Goal: Task Accomplishment & Management: Manage account settings

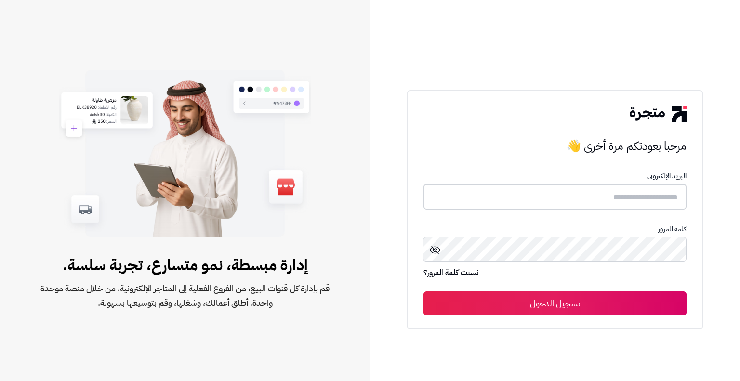
type input "**********"
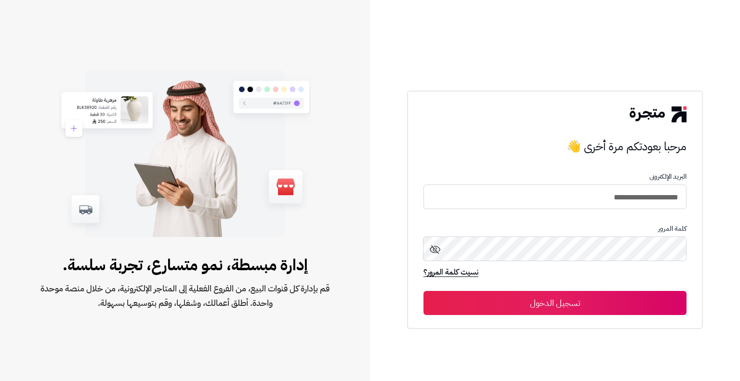
click at [571, 309] on button "تسجيل الدخول" at bounding box center [555, 303] width 263 height 24
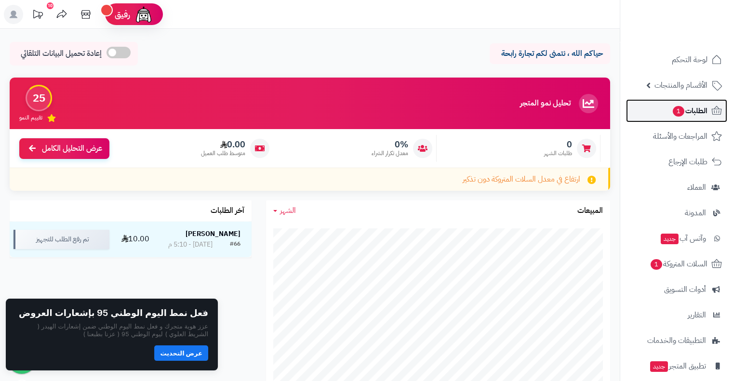
click at [700, 107] on span "الطلبات 1" at bounding box center [690, 110] width 36 height 13
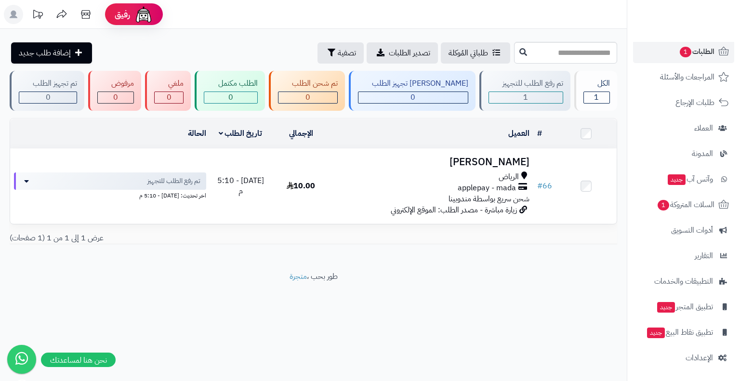
scroll to position [60, 0]
click at [704, 352] on span "الإعدادات" at bounding box center [699, 357] width 27 height 13
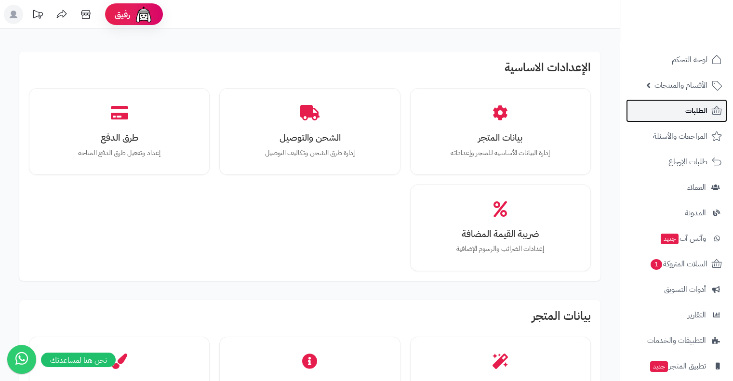
click at [709, 110] on link "الطلبات" at bounding box center [676, 110] width 101 height 23
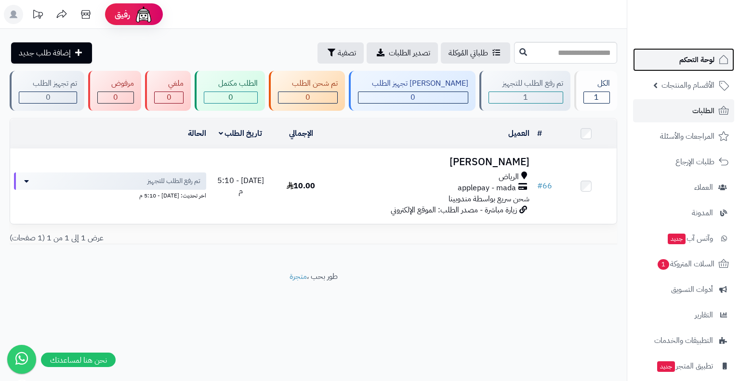
click at [704, 59] on span "لوحة التحكم" at bounding box center [697, 59] width 35 height 13
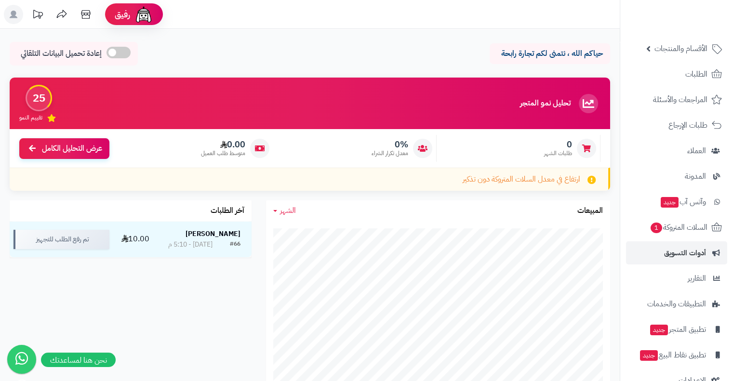
scroll to position [60, 0]
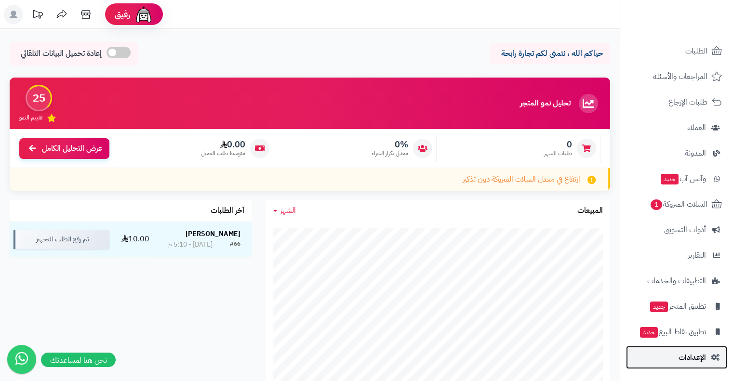
click at [700, 363] on span "الإعدادات" at bounding box center [692, 357] width 27 height 13
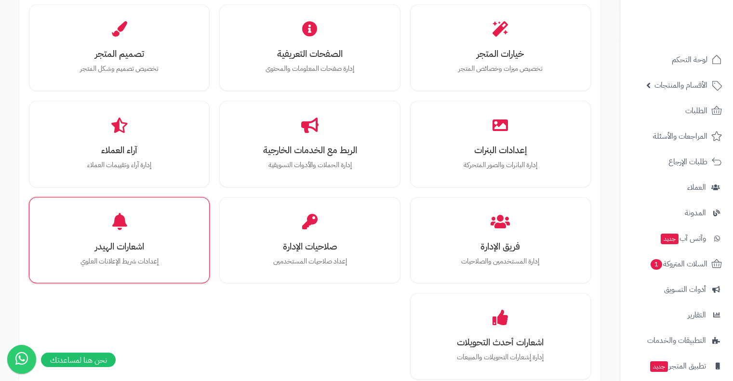
scroll to position [332, 0]
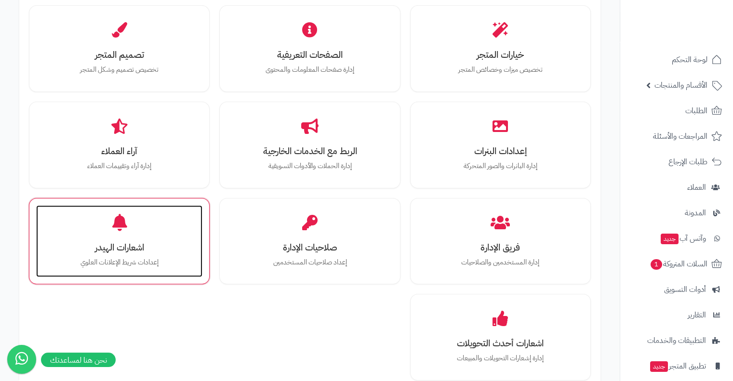
click at [124, 220] on icon at bounding box center [119, 222] width 15 height 17
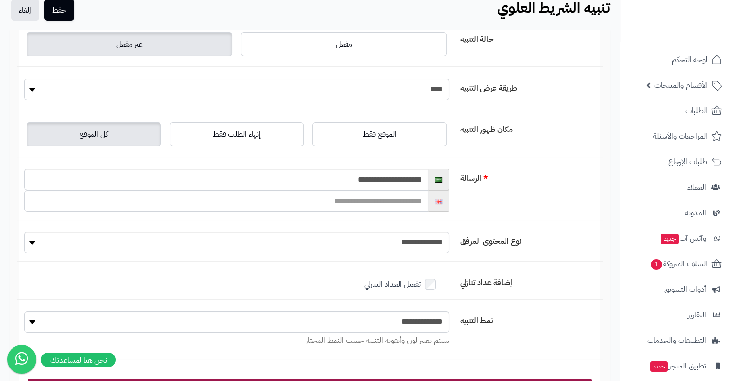
scroll to position [42, 0]
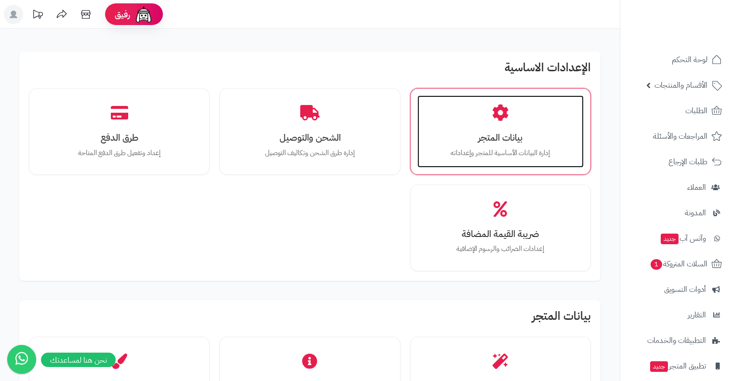
click at [542, 126] on div "بيانات المتجر إدارة البيانات الأساسية للمتجر وإعداداته" at bounding box center [500, 131] width 166 height 72
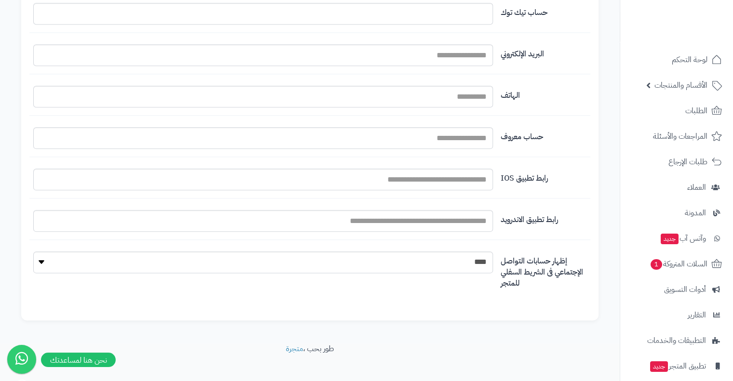
scroll to position [1098, 0]
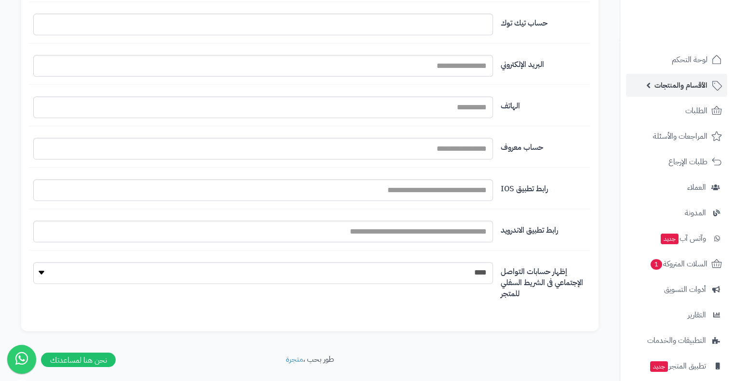
click at [691, 79] on span "الأقسام والمنتجات" at bounding box center [681, 85] width 53 height 13
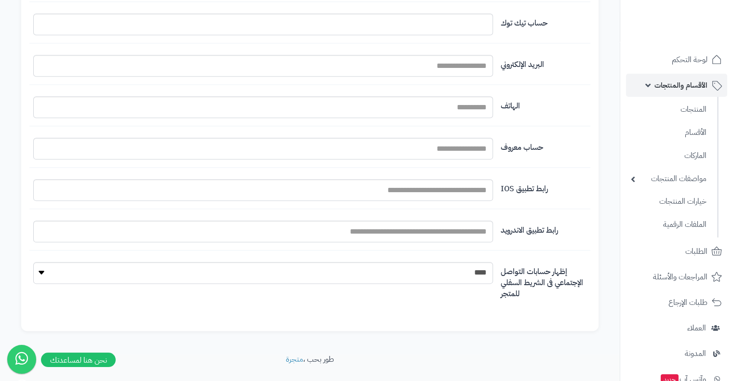
click at [691, 79] on span "الأقسام والمنتجات" at bounding box center [681, 85] width 53 height 13
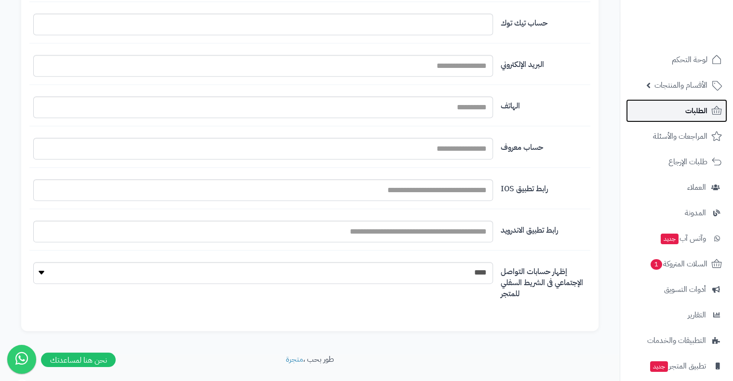
click at [694, 112] on span "الطلبات" at bounding box center [696, 110] width 22 height 13
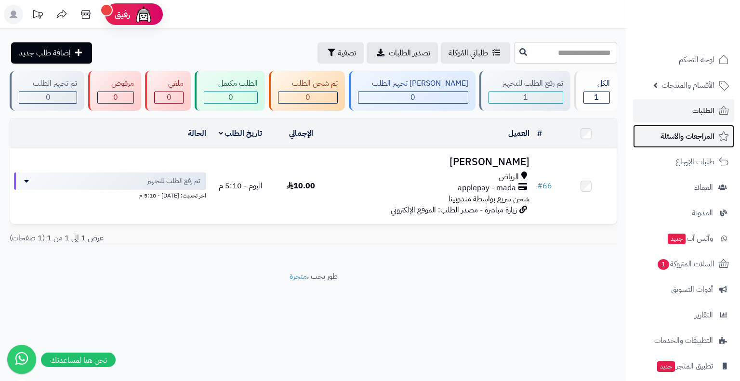
click at [698, 136] on span "المراجعات والأسئلة" at bounding box center [688, 136] width 54 height 13
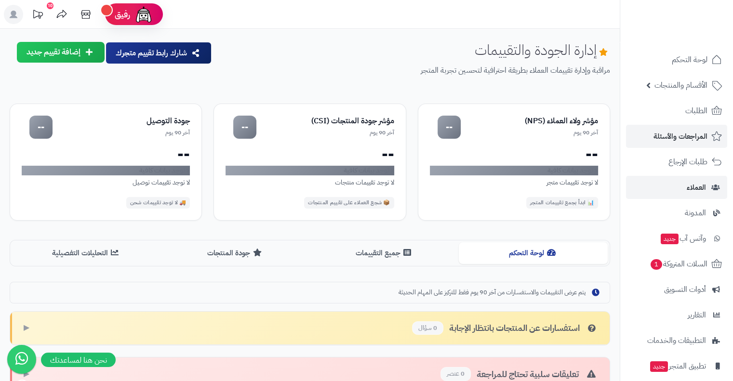
scroll to position [60, 0]
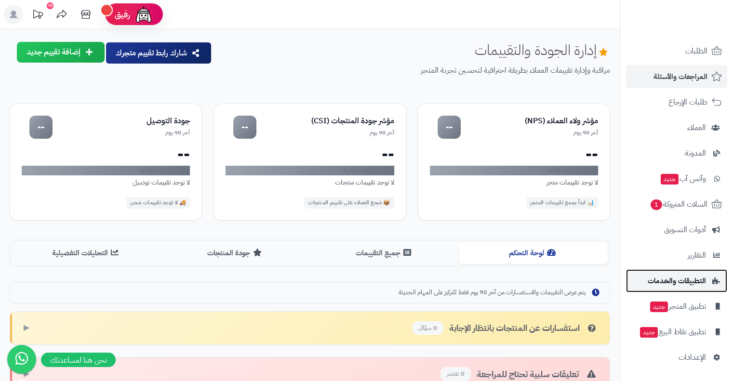
click at [715, 276] on link "التطبيقات والخدمات" at bounding box center [676, 280] width 101 height 23
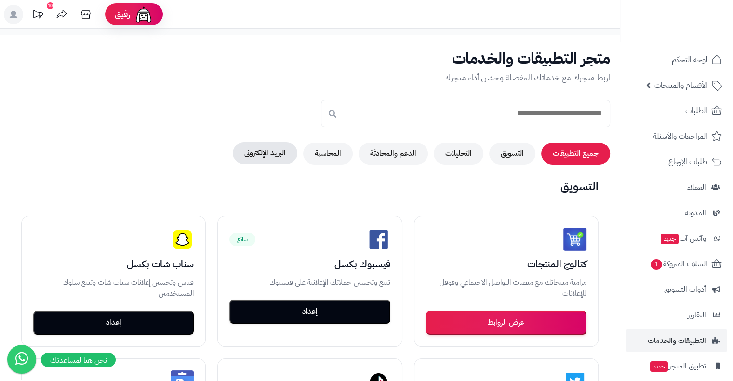
click at [262, 157] on button "البريد الإلكتروني" at bounding box center [265, 153] width 65 height 22
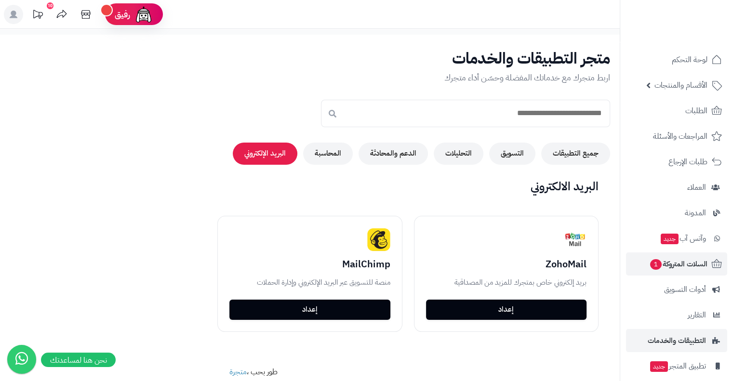
scroll to position [60, 0]
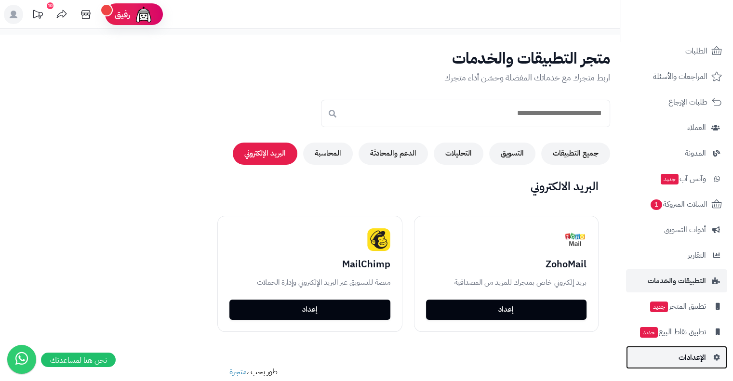
click at [695, 353] on span "الإعدادات" at bounding box center [692, 357] width 27 height 13
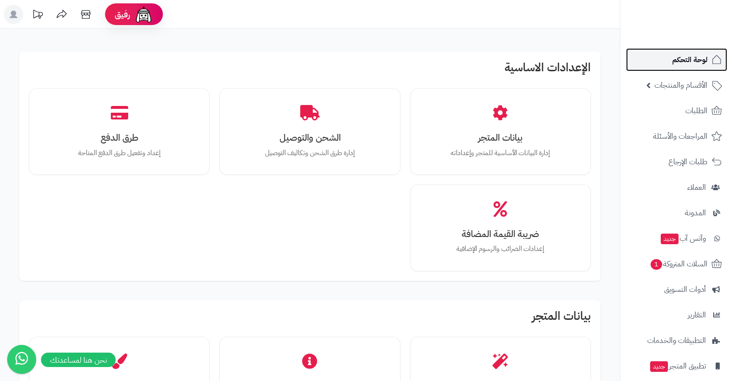
click at [698, 65] on span "لوحة التحكم" at bounding box center [689, 59] width 35 height 13
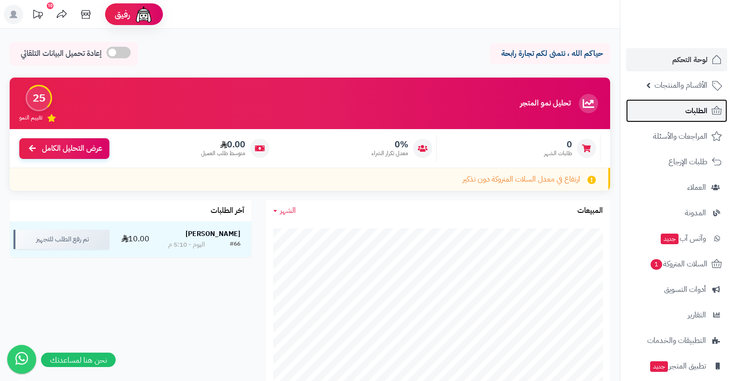
click at [696, 106] on span "الطلبات" at bounding box center [696, 110] width 22 height 13
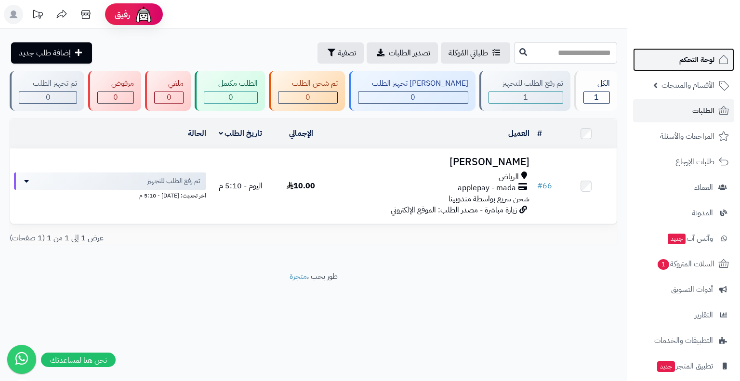
click at [704, 68] on link "لوحة التحكم" at bounding box center [683, 59] width 101 height 23
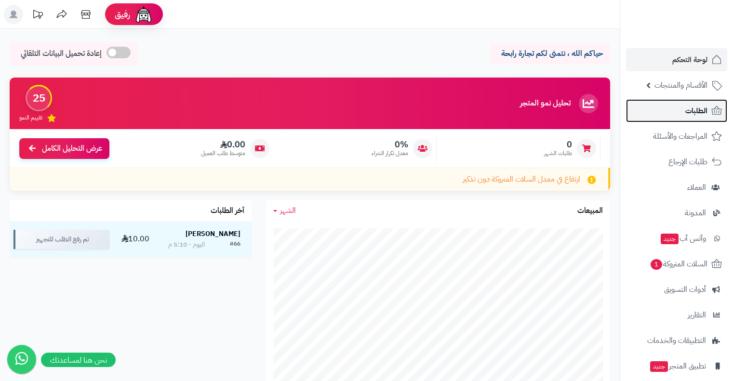
click at [718, 117] on link "الطلبات" at bounding box center [676, 110] width 101 height 23
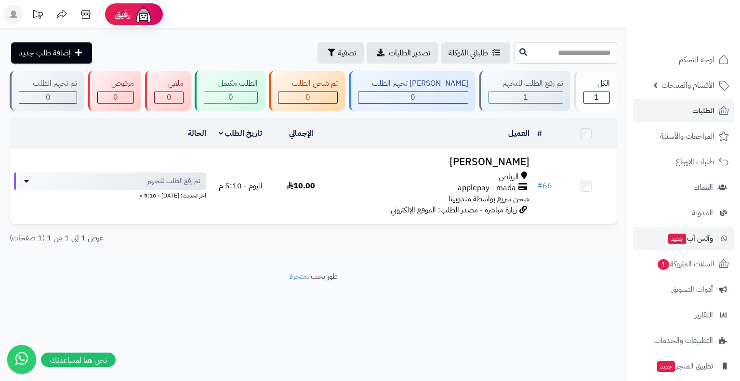
scroll to position [60, 0]
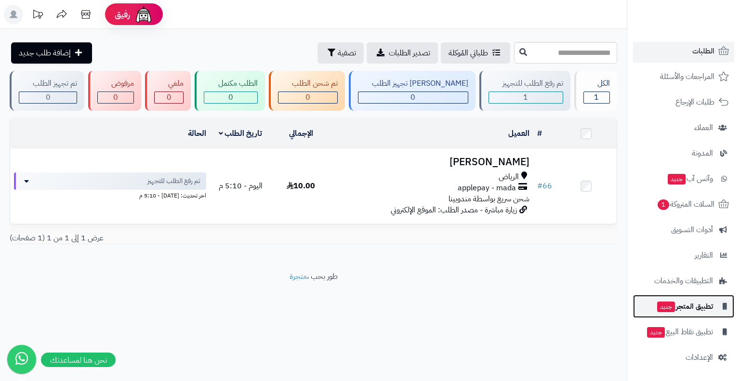
click at [698, 308] on span "تطبيق المتجر جديد" at bounding box center [685, 306] width 57 height 13
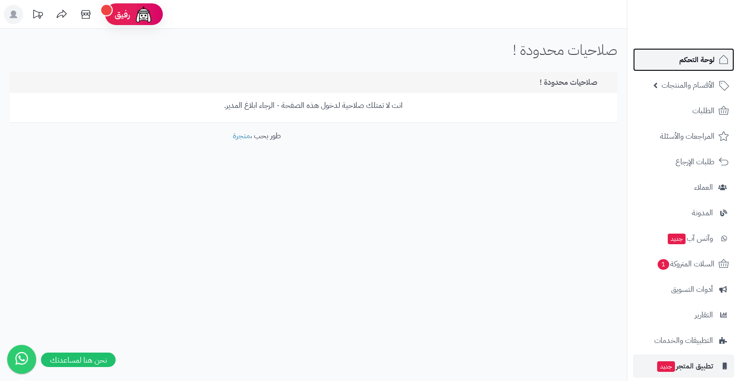
click at [721, 60] on icon at bounding box center [724, 60] width 12 height 12
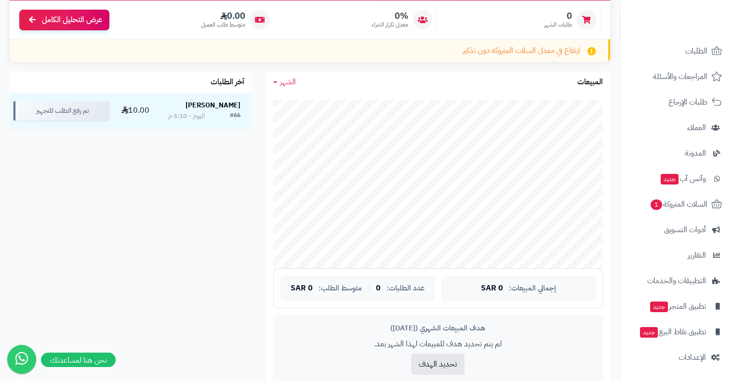
scroll to position [129, 0]
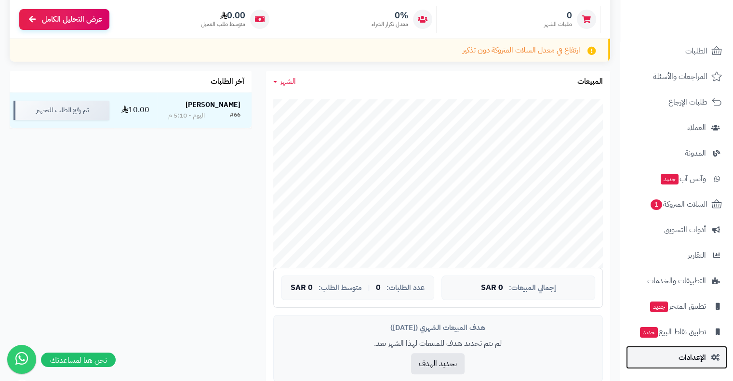
click at [713, 351] on link "الإعدادات" at bounding box center [676, 357] width 101 height 23
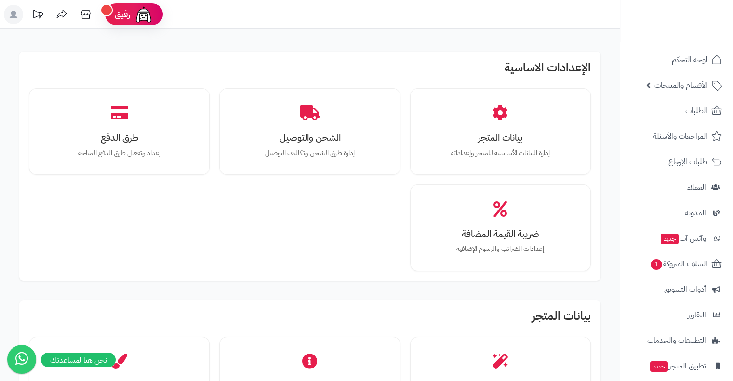
click at [11, 13] on icon at bounding box center [14, 15] width 8 height 8
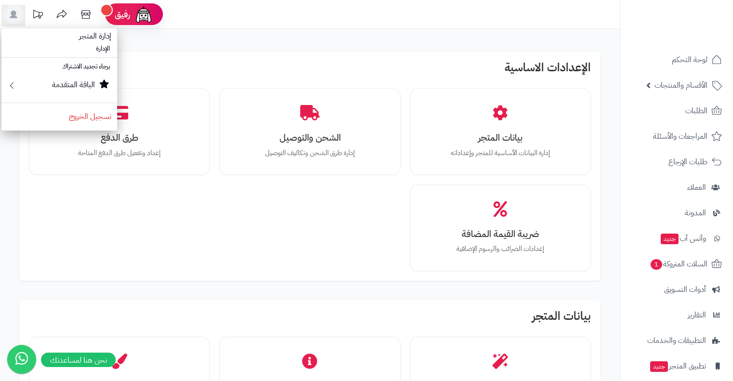
click at [239, 59] on div "الإعدادات الاساسية بيانات المتجر إدارة البيانات الأساسية للمتجر وإعداداته الشحن…" at bounding box center [309, 166] width 581 height 229
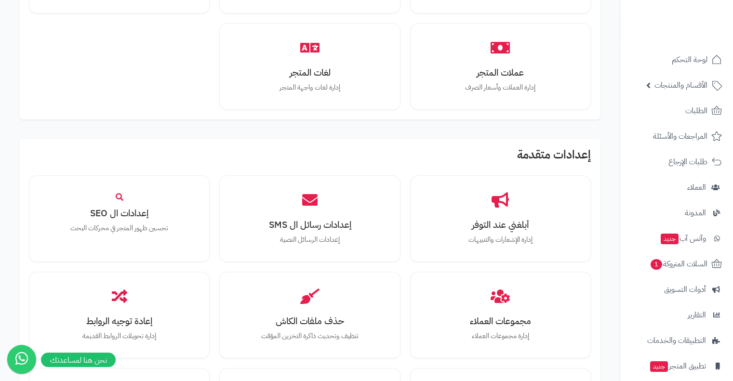
scroll to position [952, 0]
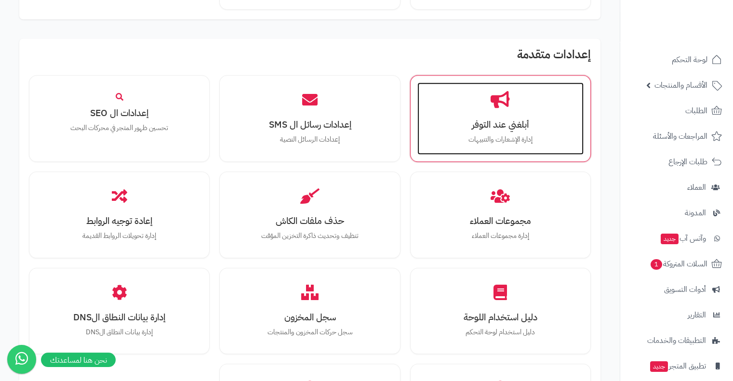
click at [513, 104] on div "أبلغني عند التوفر إدارة الإشعارات والتنبيهات" at bounding box center [500, 118] width 166 height 72
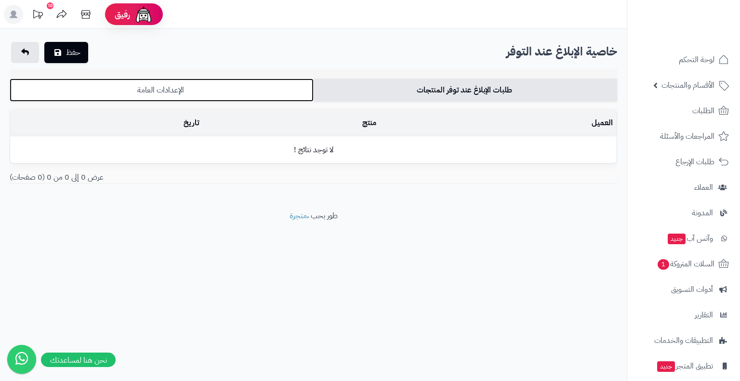
click at [262, 89] on link "الإعدادات العامة" at bounding box center [162, 90] width 304 height 23
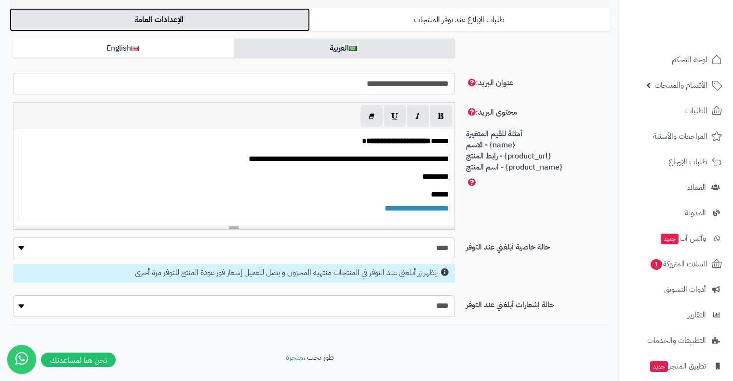
scroll to position [71, 0]
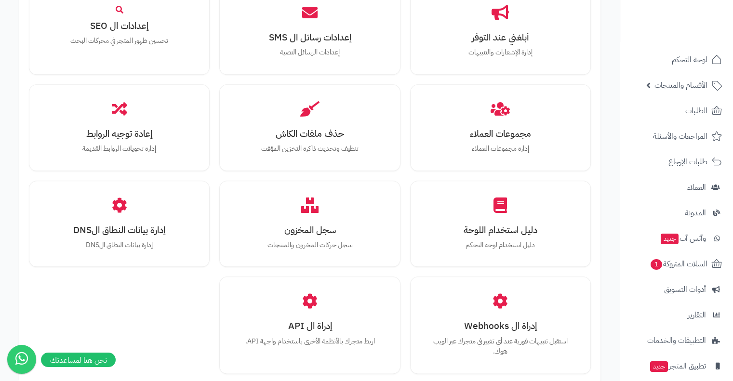
scroll to position [1135, 0]
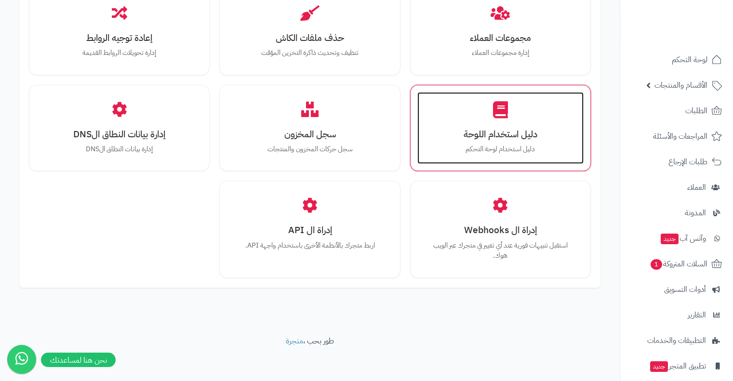
click at [502, 108] on icon at bounding box center [500, 109] width 15 height 17
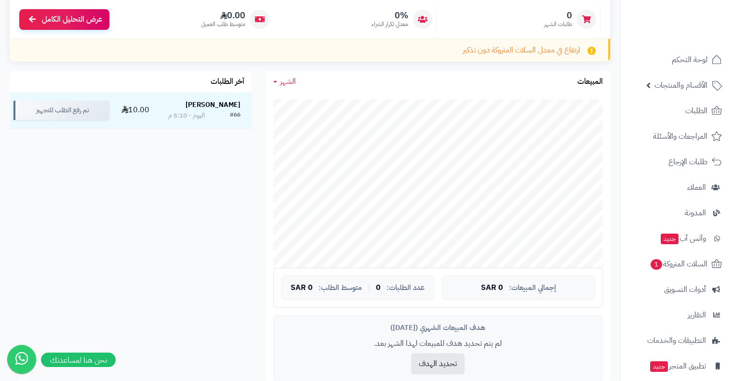
scroll to position [129, 0]
click at [713, 256] on link "السلات المتروكة 1" at bounding box center [676, 264] width 101 height 23
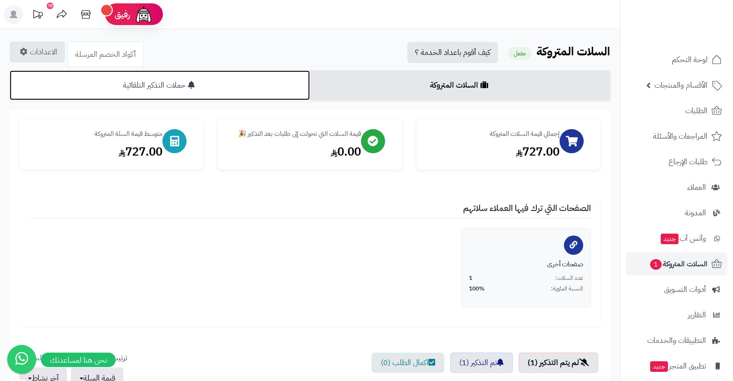
click at [208, 85] on link "حملات التذكير التلقائية" at bounding box center [160, 85] width 300 height 30
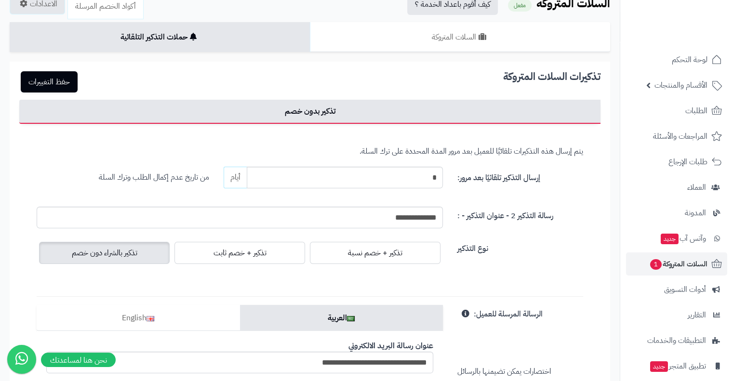
click at [704, 97] on ul "لوحة التحكم الأقسام والمنتجات المنتجات الأقسام الماركات مواصفات المنتجات مواصفا…" at bounding box center [676, 238] width 113 height 381
click at [706, 110] on span "الطلبات" at bounding box center [696, 110] width 22 height 13
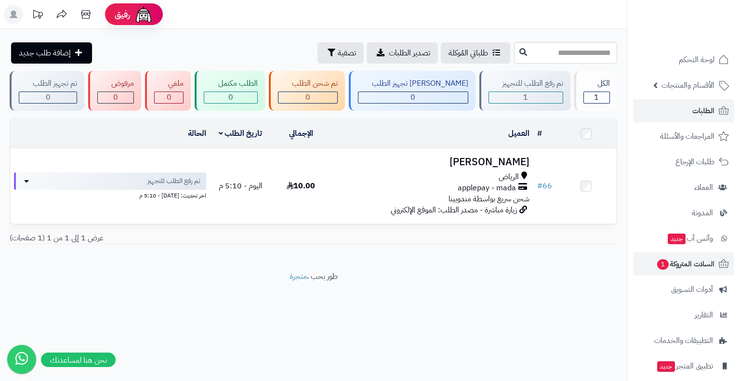
scroll to position [60, 0]
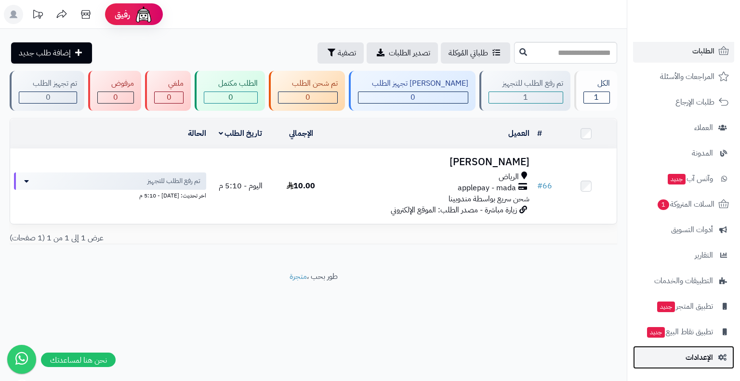
click at [724, 352] on link "الإعدادات" at bounding box center [683, 357] width 101 height 23
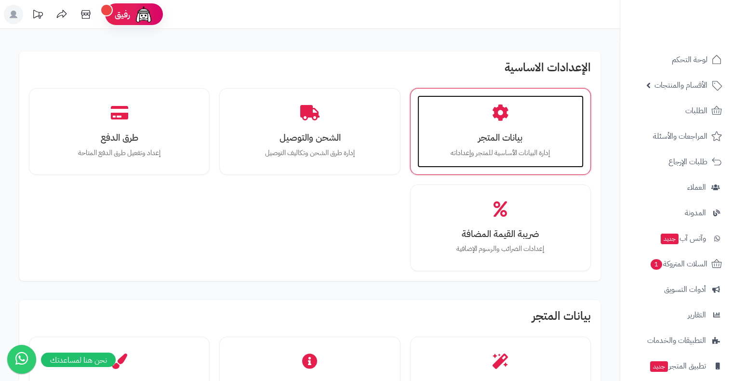
click at [494, 117] on icon at bounding box center [500, 113] width 17 height 17
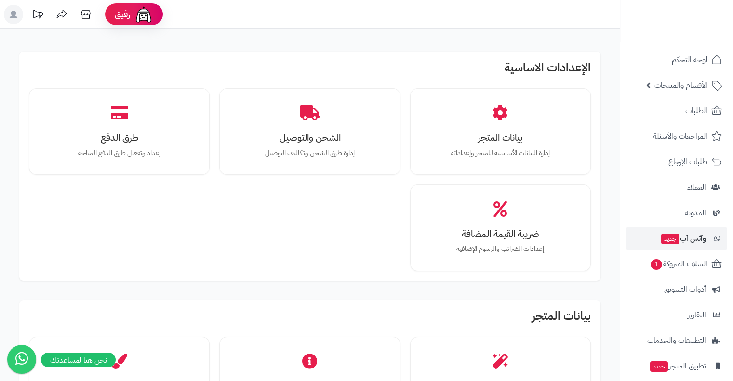
scroll to position [60, 0]
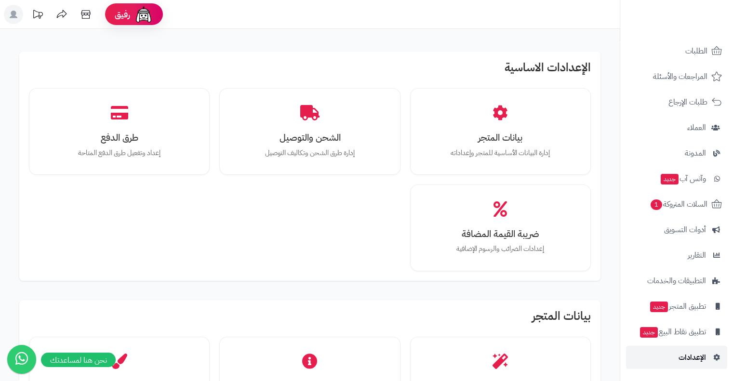
click at [704, 364] on span "الإعدادات" at bounding box center [692, 357] width 27 height 13
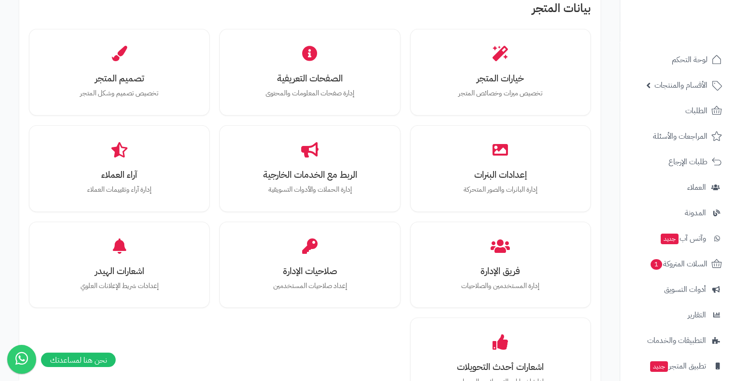
scroll to position [280, 0]
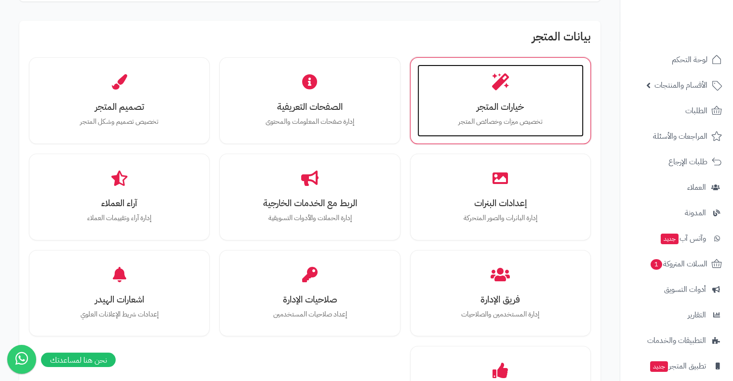
click at [522, 93] on div "خيارات المتجر تخصيص ميزات وخصائص المتجر" at bounding box center [500, 101] width 166 height 72
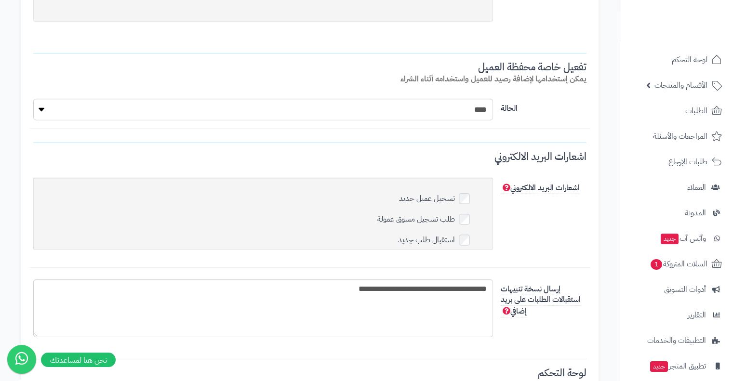
scroll to position [2910, 0]
click at [391, 303] on textarea "**********" at bounding box center [263, 308] width 460 height 58
click at [319, 291] on textarea "**********" at bounding box center [263, 308] width 460 height 58
type textarea "**********"
click at [549, 217] on div "اشعارات البريد الالكتروني تسجيل عميل جديد طلب تسجيل مسوق عمولة استقبال طلب جديد…" at bounding box center [309, 222] width 561 height 90
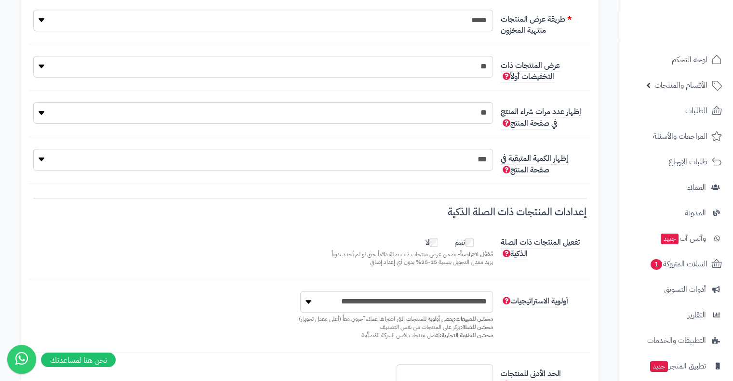
scroll to position [0, 0]
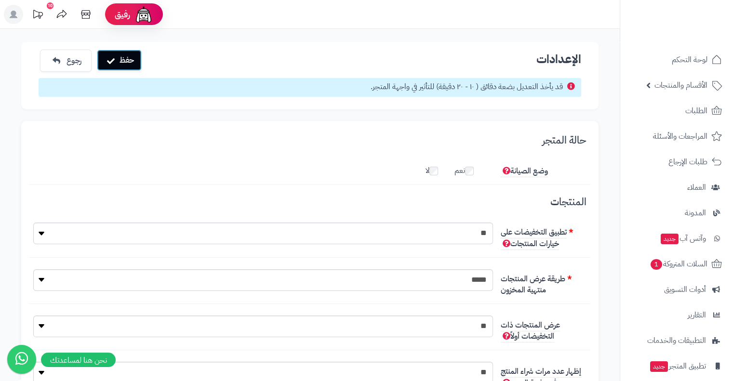
click at [123, 55] on button "حفظ" at bounding box center [119, 60] width 45 height 21
